Goal: Information Seeking & Learning: Learn about a topic

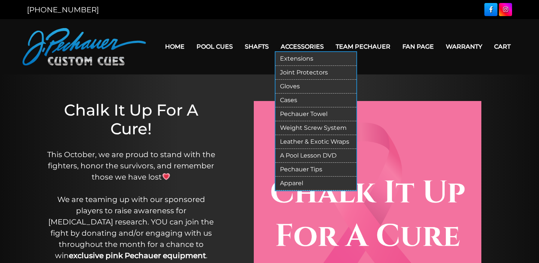
click at [305, 142] on link "Leather & Exotic Wraps" at bounding box center [316, 142] width 81 height 14
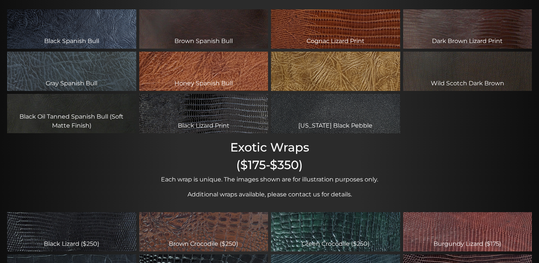
scroll to position [60, 0]
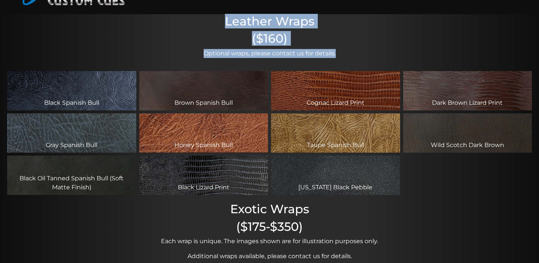
drag, startPoint x: 223, startPoint y: 21, endPoint x: 338, endPoint y: 52, distance: 119.2
click at [338, 52] on div "Leather Wraps ($160) Optional wraps, please contact us for details. Black Spani…" at bounding box center [269, 209] width 539 height 391
click at [338, 52] on p "Optional wraps, please contact us for details." at bounding box center [269, 53] width 539 height 9
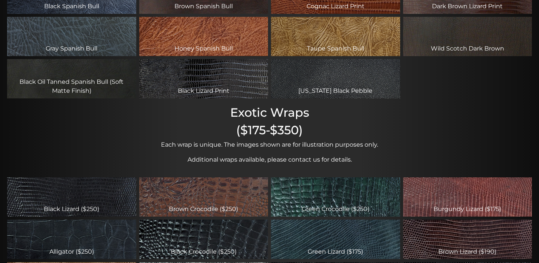
scroll to position [122, 0]
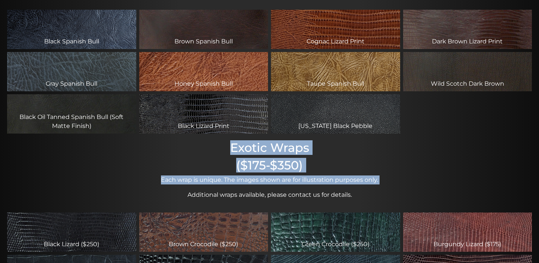
drag, startPoint x: 229, startPoint y: 145, endPoint x: 319, endPoint y: 186, distance: 99.2
click at [319, 186] on div "Leather Wraps ($160) Optional wraps, please contact us for details. Black Spani…" at bounding box center [269, 148] width 539 height 391
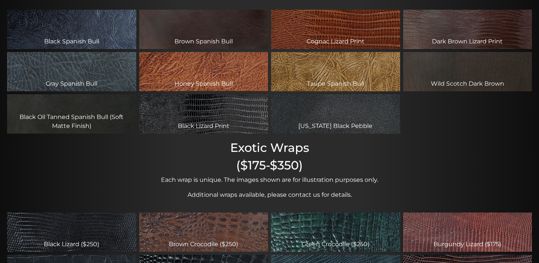
click at [228, 148] on h2 "Exotic Wraps" at bounding box center [269, 148] width 539 height 14
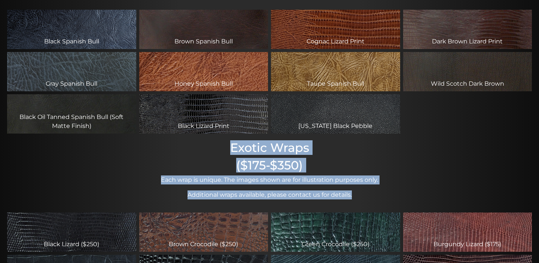
drag, startPoint x: 355, startPoint y: 198, endPoint x: 222, endPoint y: 149, distance: 142.0
click at [222, 149] on div "Leather Wraps ($160) Optional wraps, please contact us for details. Black Spani…" at bounding box center [269, 148] width 539 height 391
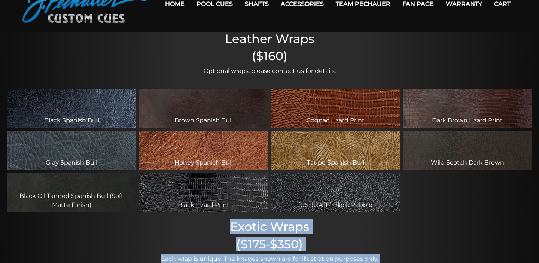
scroll to position [0, 0]
